Goal: Information Seeking & Learning: Learn about a topic

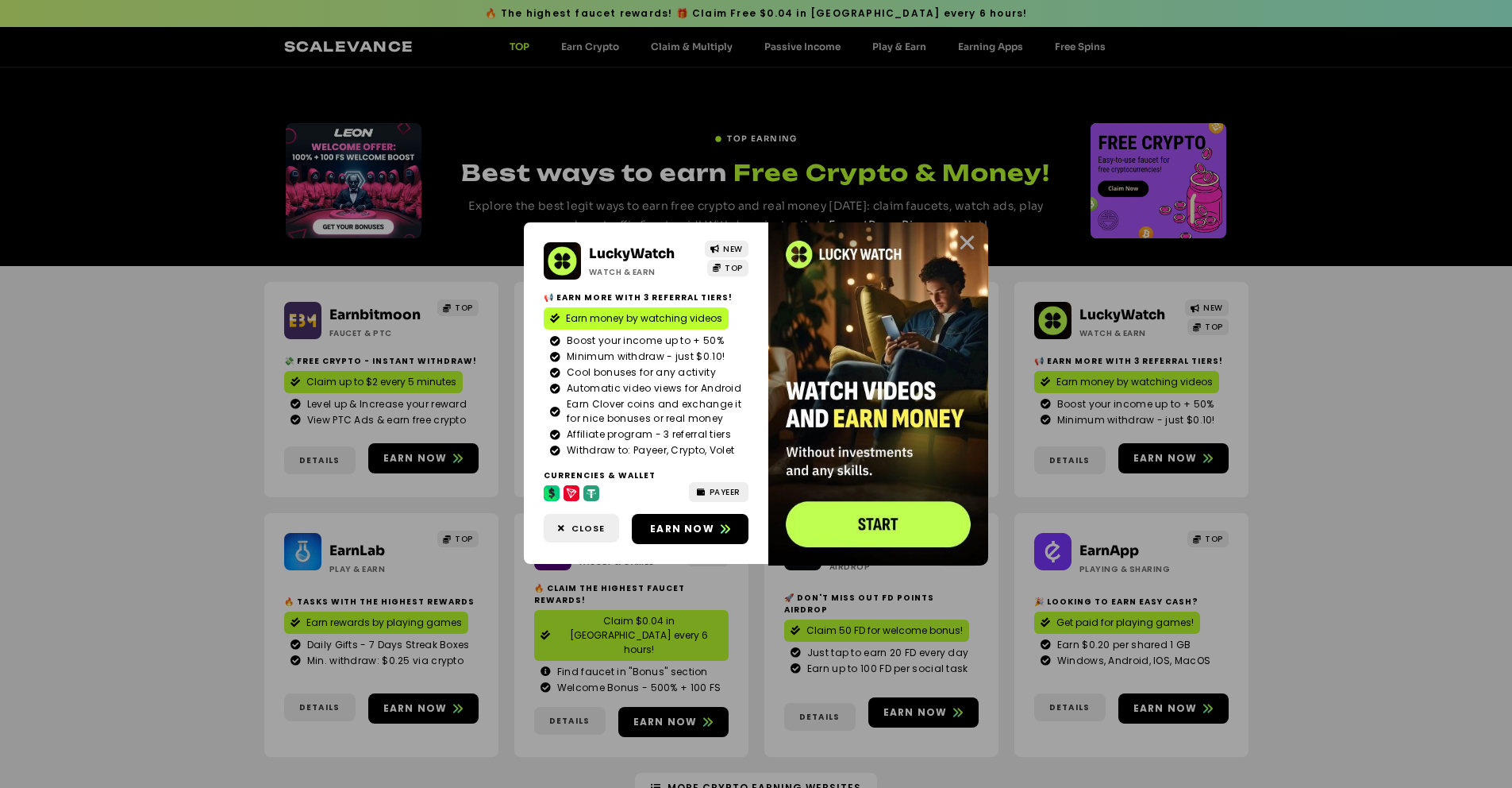
click at [959, 235] on icon "Close" at bounding box center [967, 242] width 20 height 20
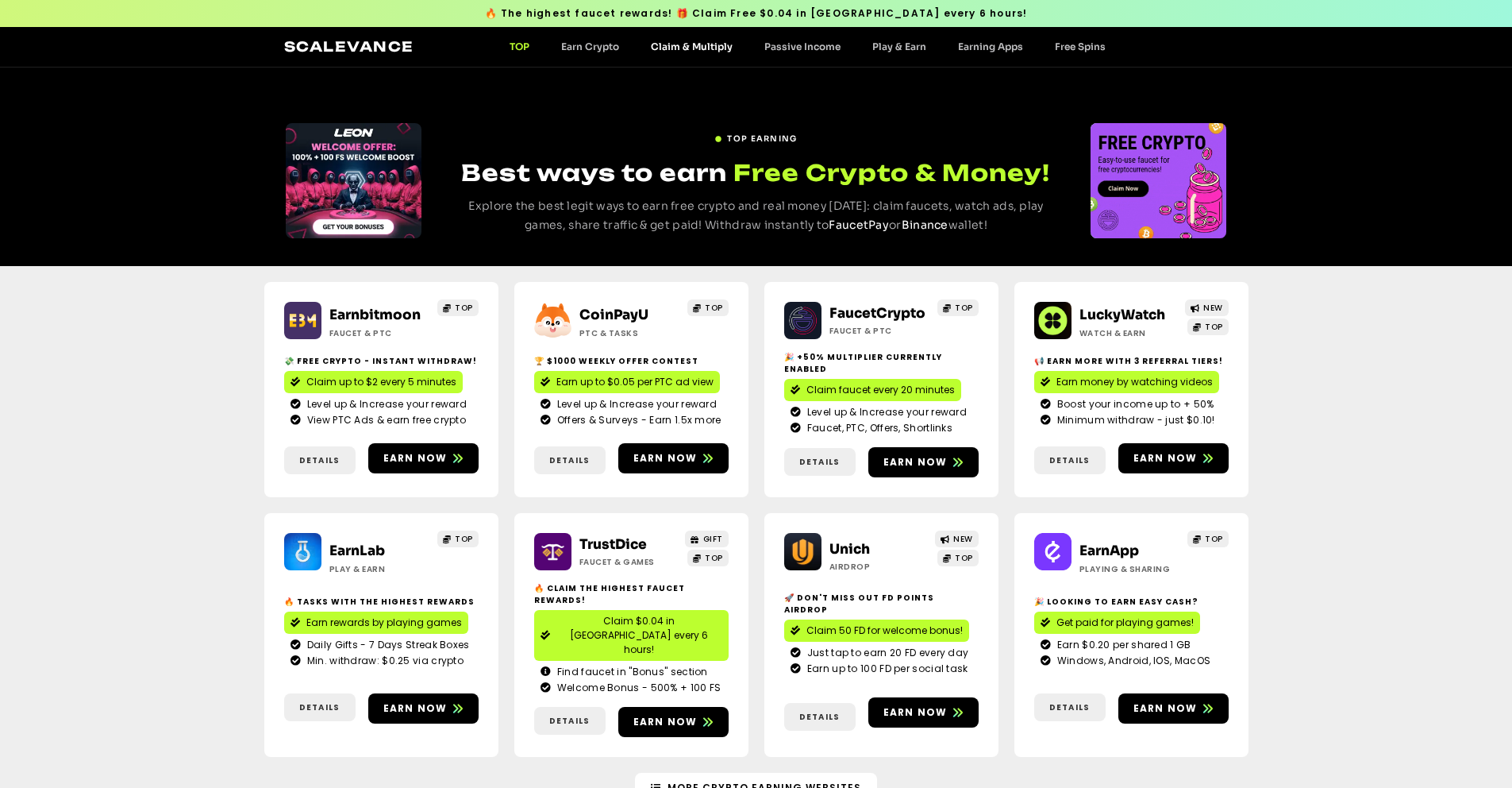
click at [672, 51] on link "Claim & Multiply" at bounding box center [692, 46] width 114 height 12
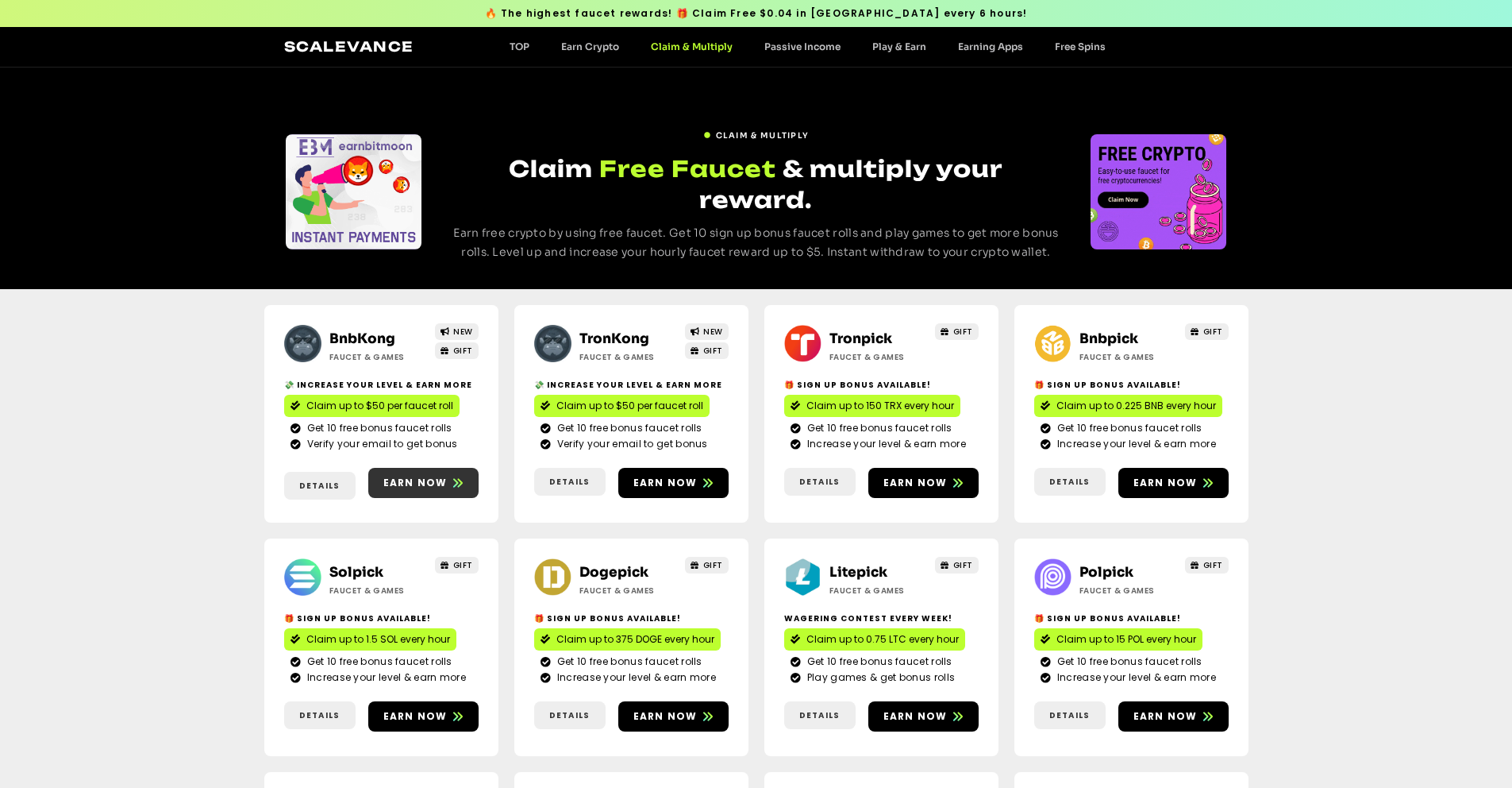
click at [446, 475] on span "Earn now" at bounding box center [423, 482] width 111 height 15
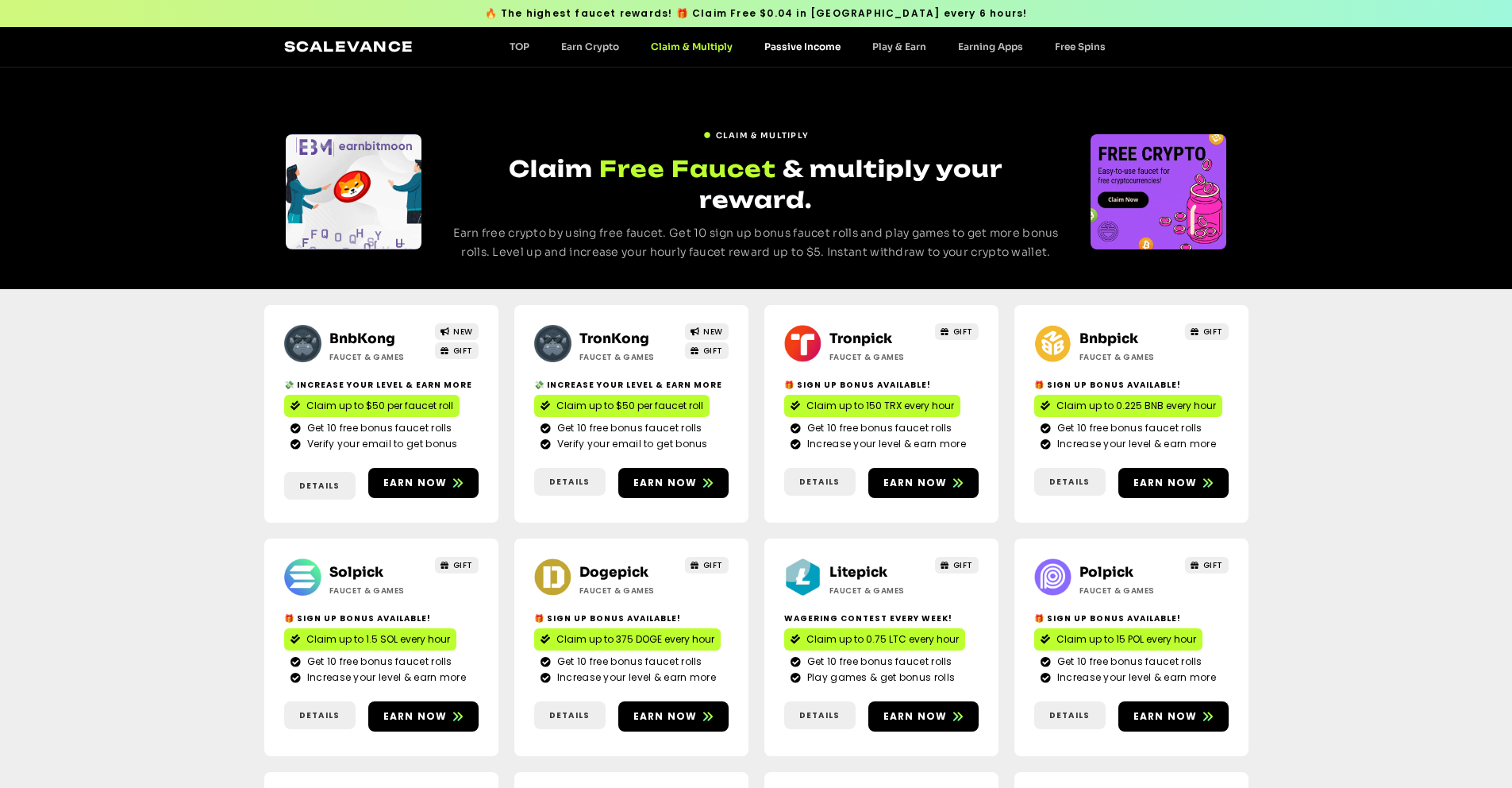
click at [829, 48] on link "Passive Income" at bounding box center [803, 46] width 108 height 12
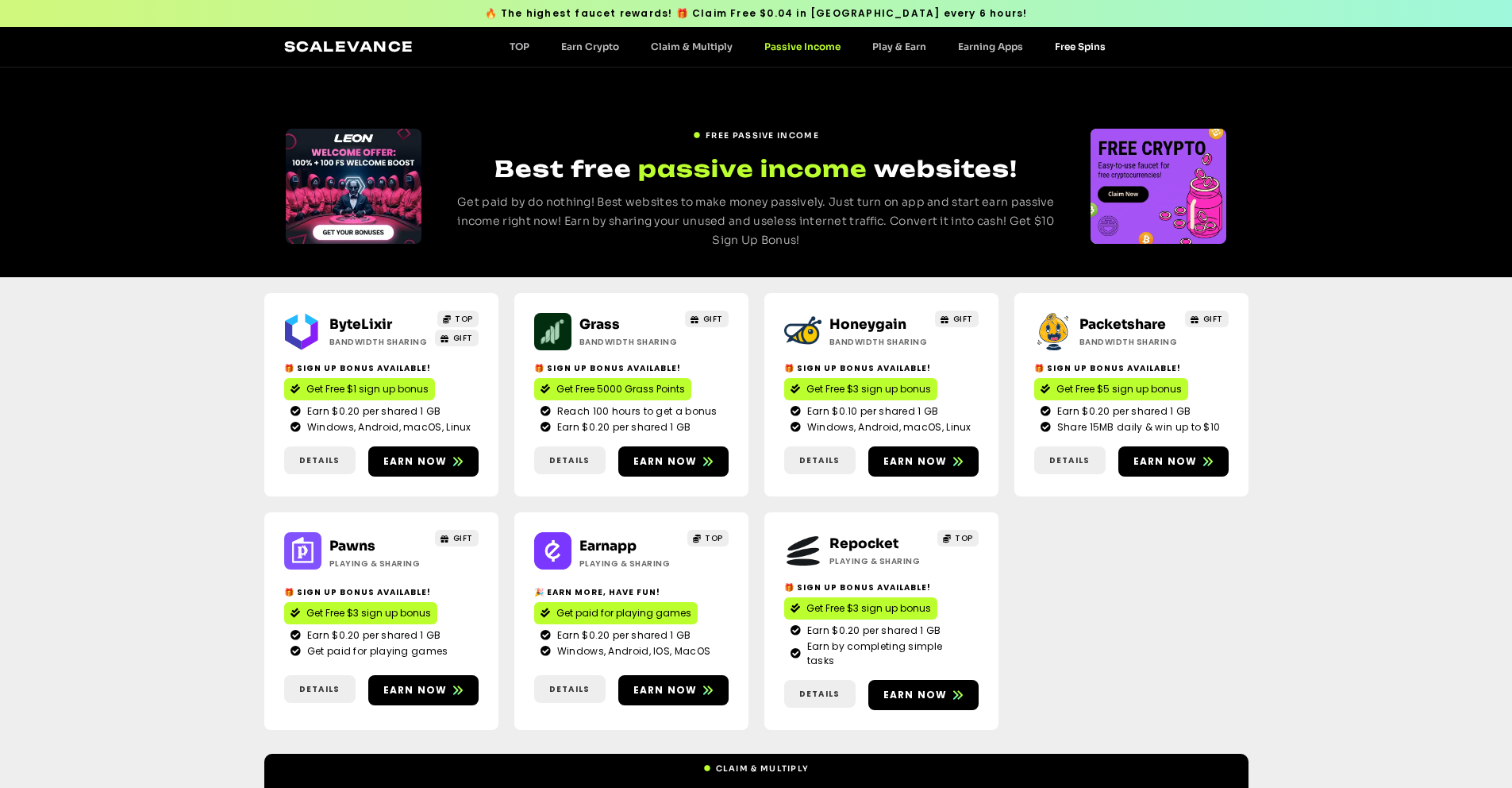
click at [1074, 45] on link "Free Spins" at bounding box center [1080, 46] width 82 height 12
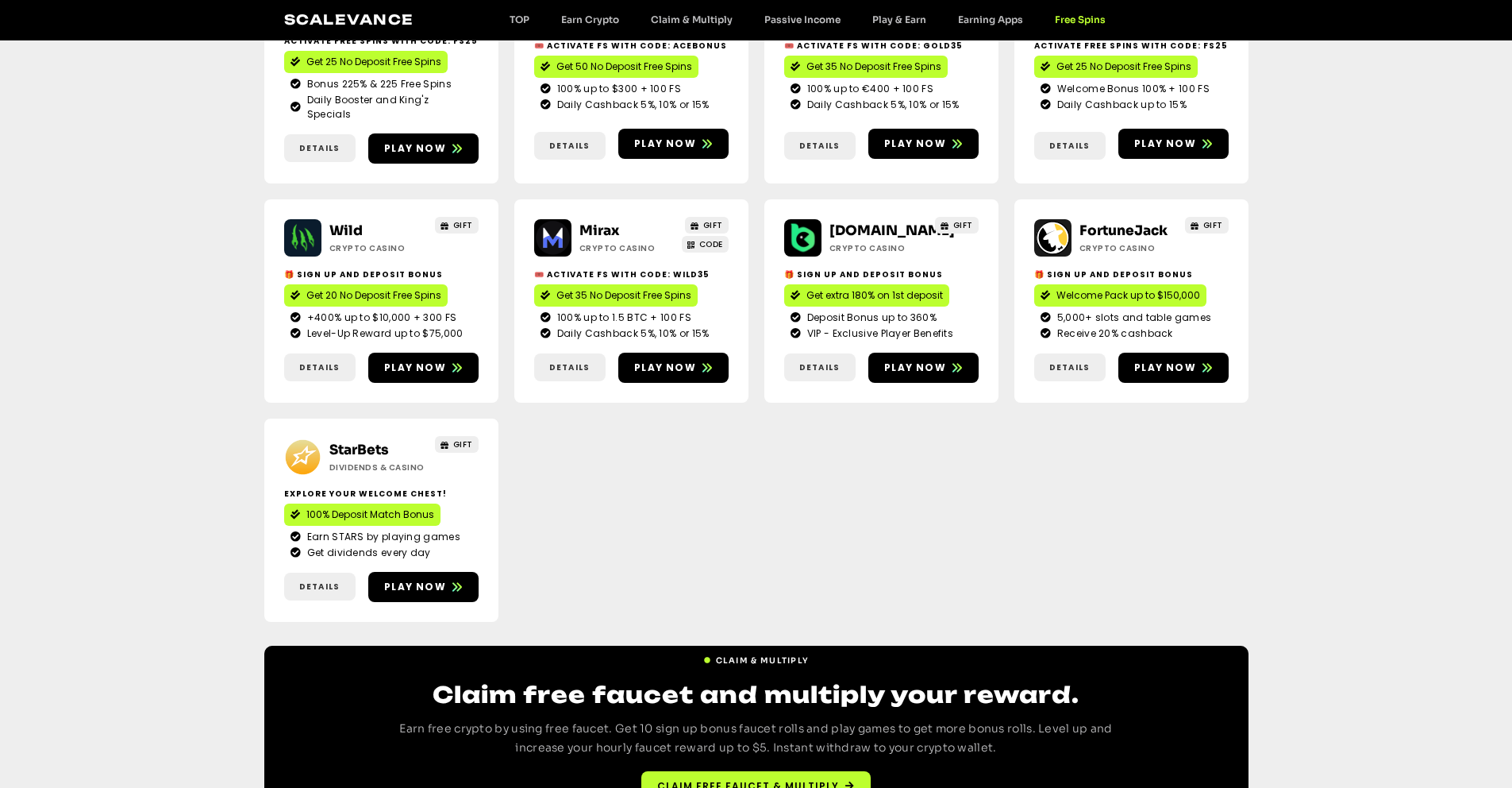
scroll to position [620, 0]
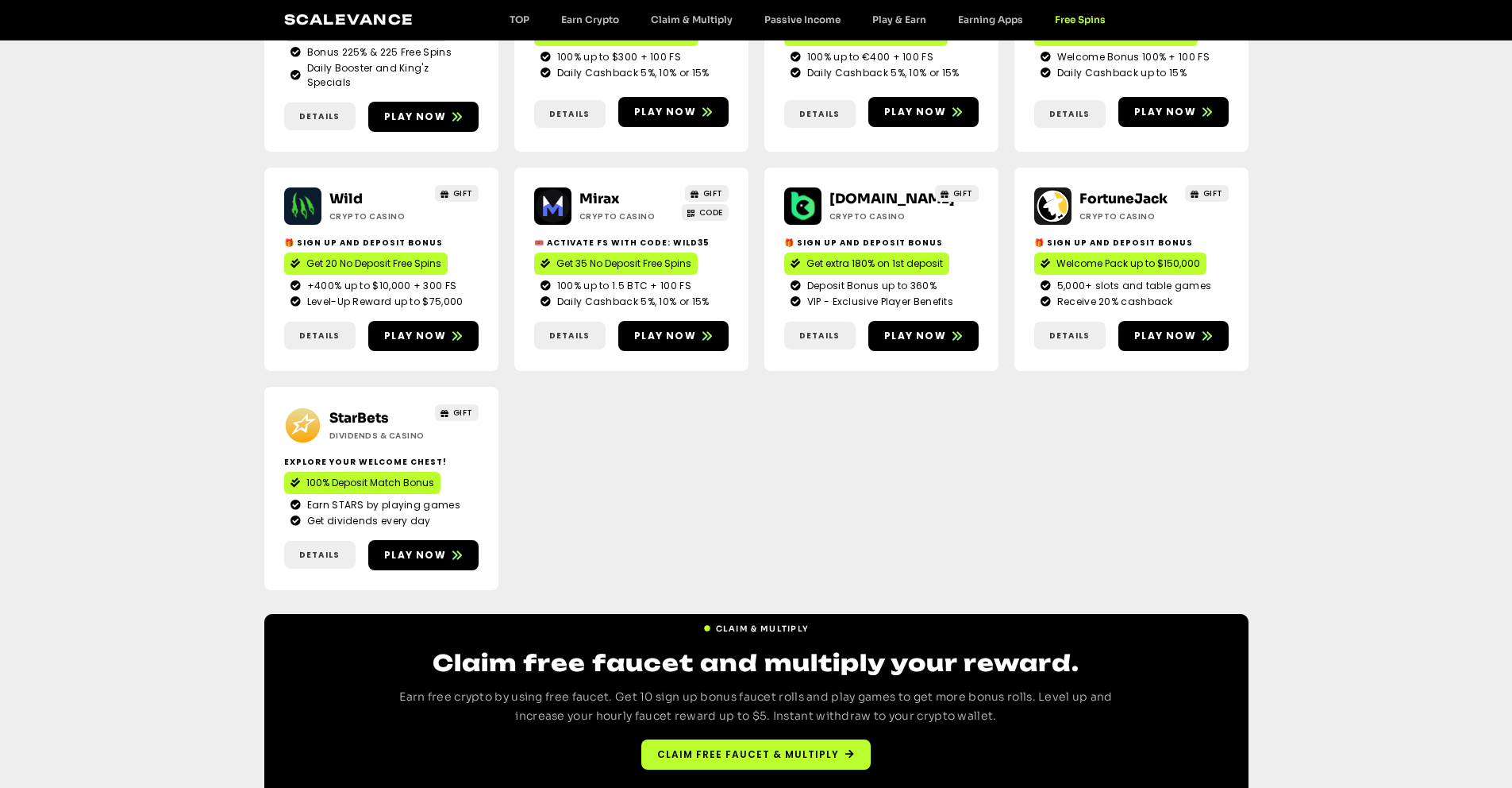
click at [587, 27] on div "Scalevance TOP Earn Crypto Claim & Multiply Passive Income Play & Earn Earning …" at bounding box center [756, 20] width 945 height 21
click at [587, 25] on div "Scalevance TOP Earn Crypto Claim & Multiply Passive Income Play & Earn Earning …" at bounding box center [756, 20] width 945 height 21
click at [587, 23] on link "Earn Crypto" at bounding box center [591, 20] width 90 height 12
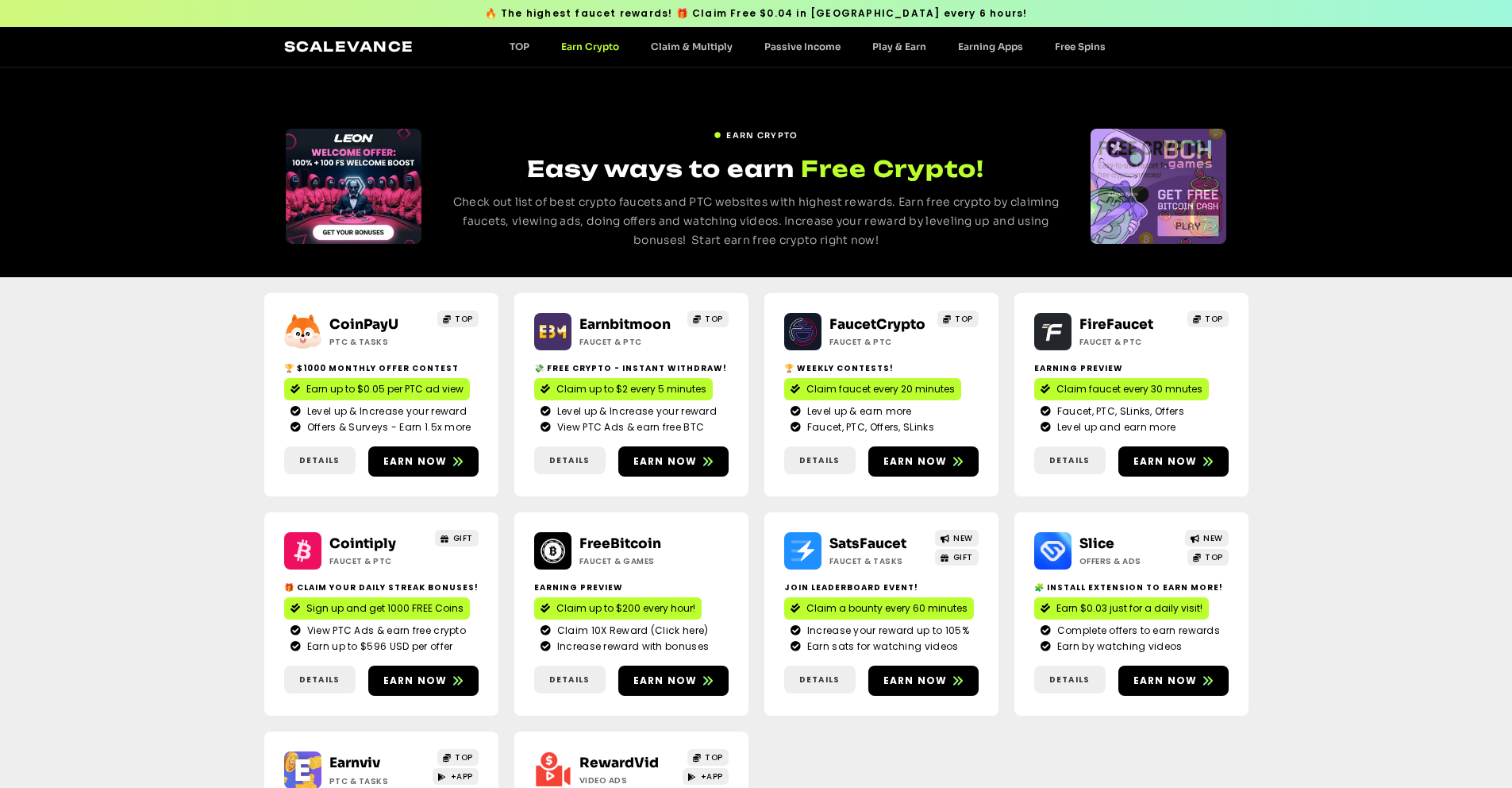
click at [1234, 262] on div "EARN CRYPTO Easy ways to earn Free Crypto! Check out list of best crypto faucet…" at bounding box center [756, 172] width 1512 height 210
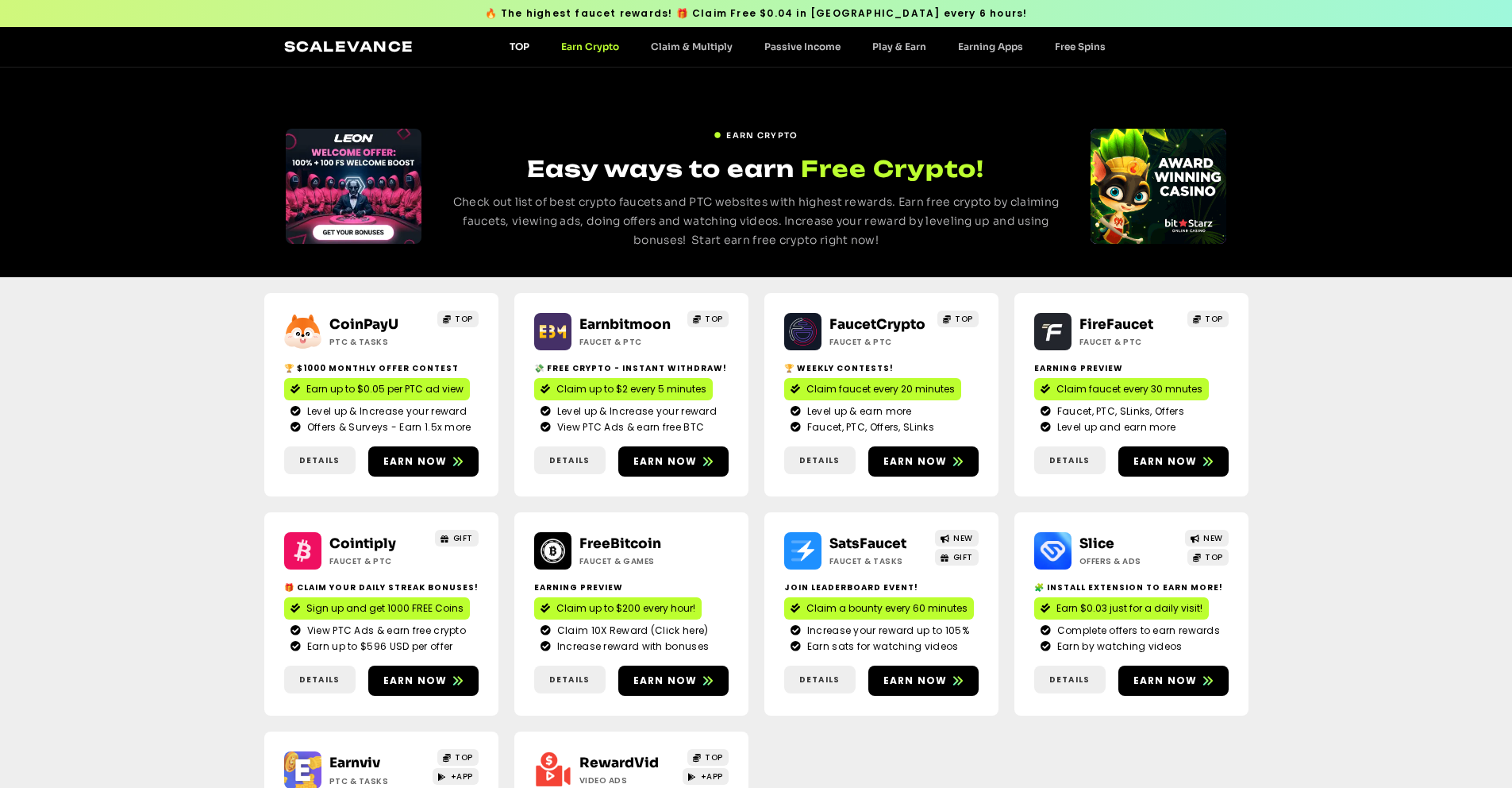
click at [518, 45] on link "TOP" at bounding box center [519, 46] width 52 height 12
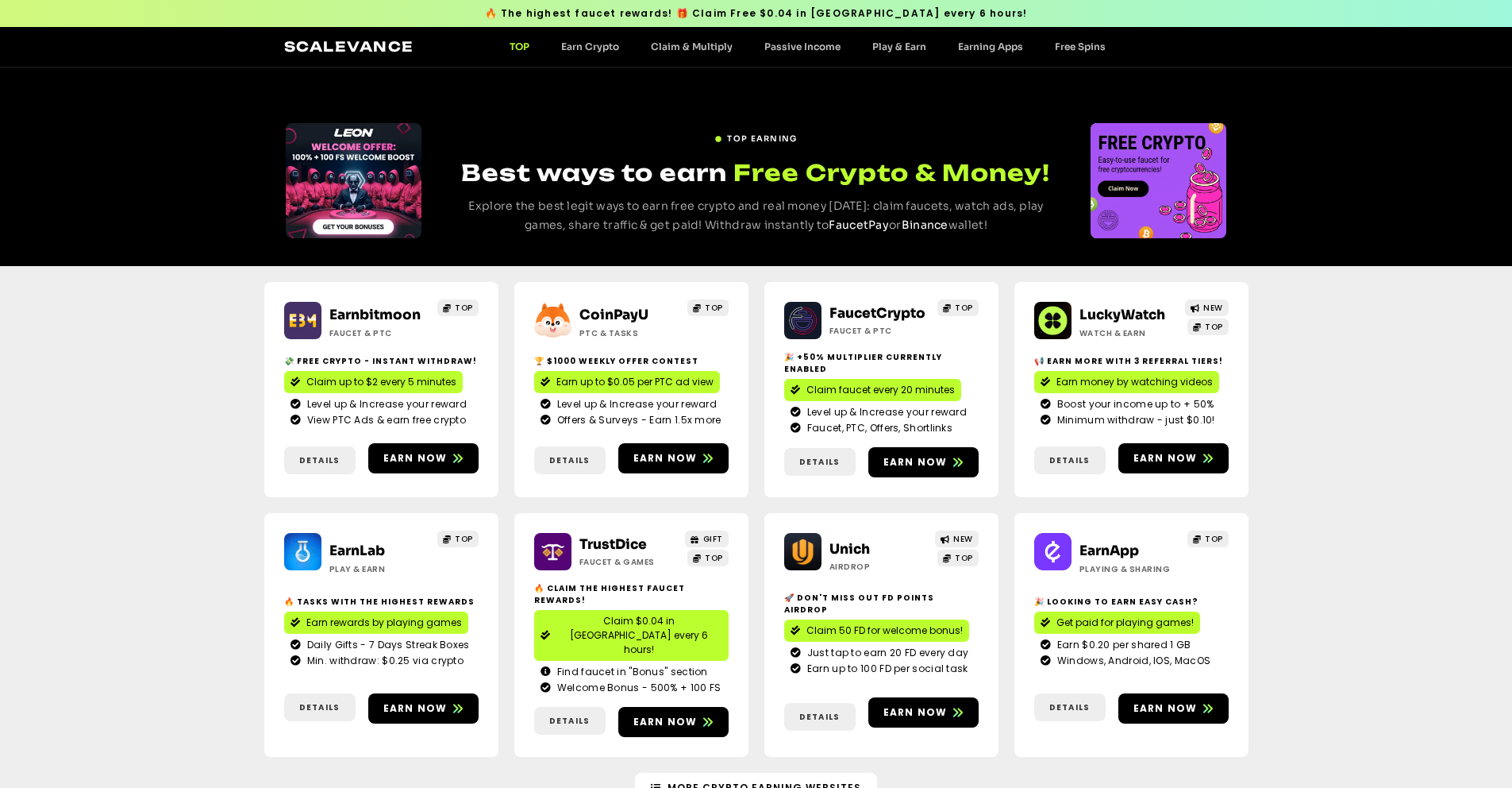
click at [381, 42] on link "Scalevance" at bounding box center [349, 46] width 130 height 17
